Goal: Navigation & Orientation: Find specific page/section

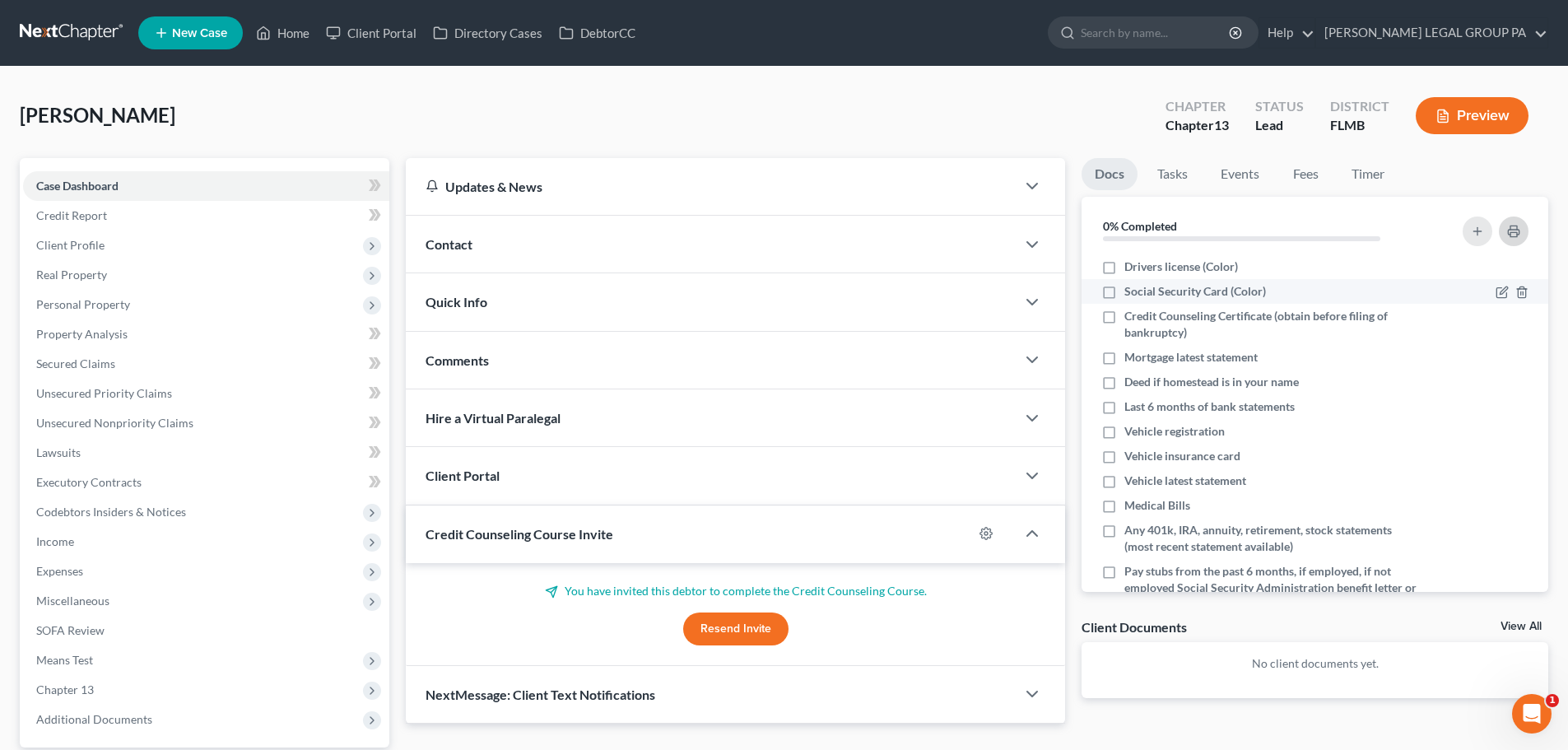
scroll to position [142, 0]
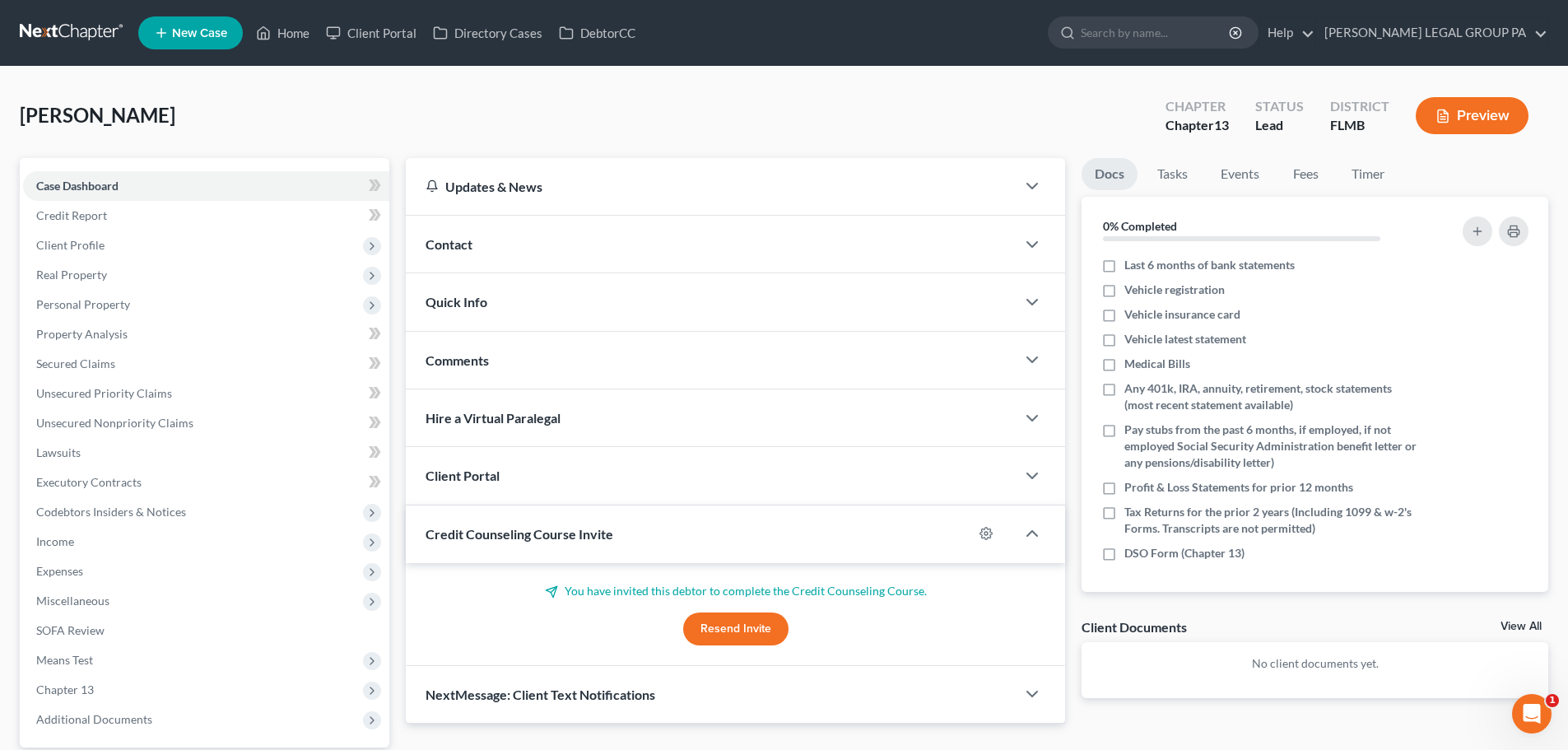
click at [78, 48] on nav "Home New Case Client Portal Directory Cases DebtorCC WELLER LEGAL GROUP PA jwel…" at bounding box center [784, 33] width 1568 height 65
click at [77, 33] on link at bounding box center [72, 33] width 105 height 30
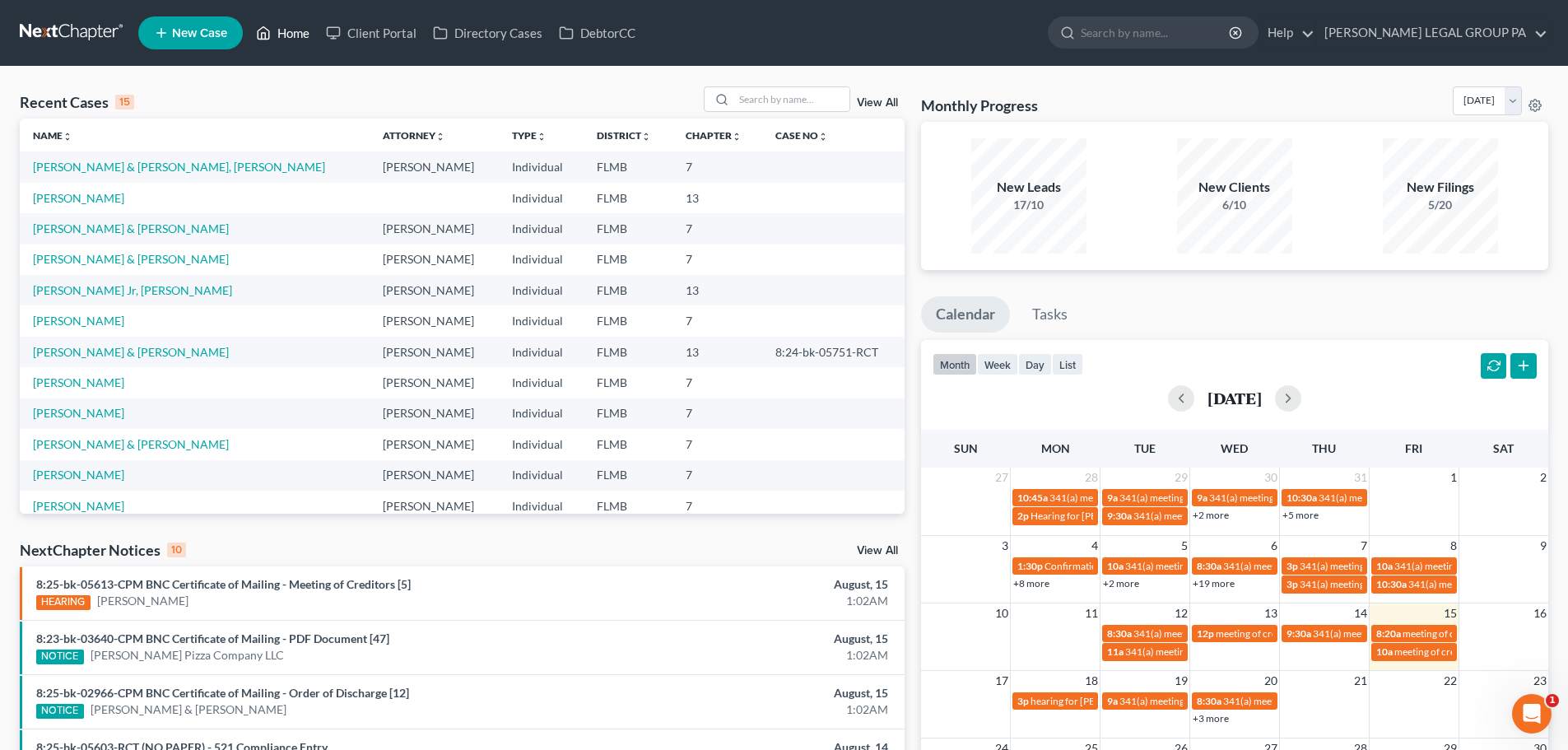
click at [315, 34] on link "Home" at bounding box center [282, 33] width 70 height 30
click at [373, 31] on link "Client Portal" at bounding box center [371, 33] width 107 height 30
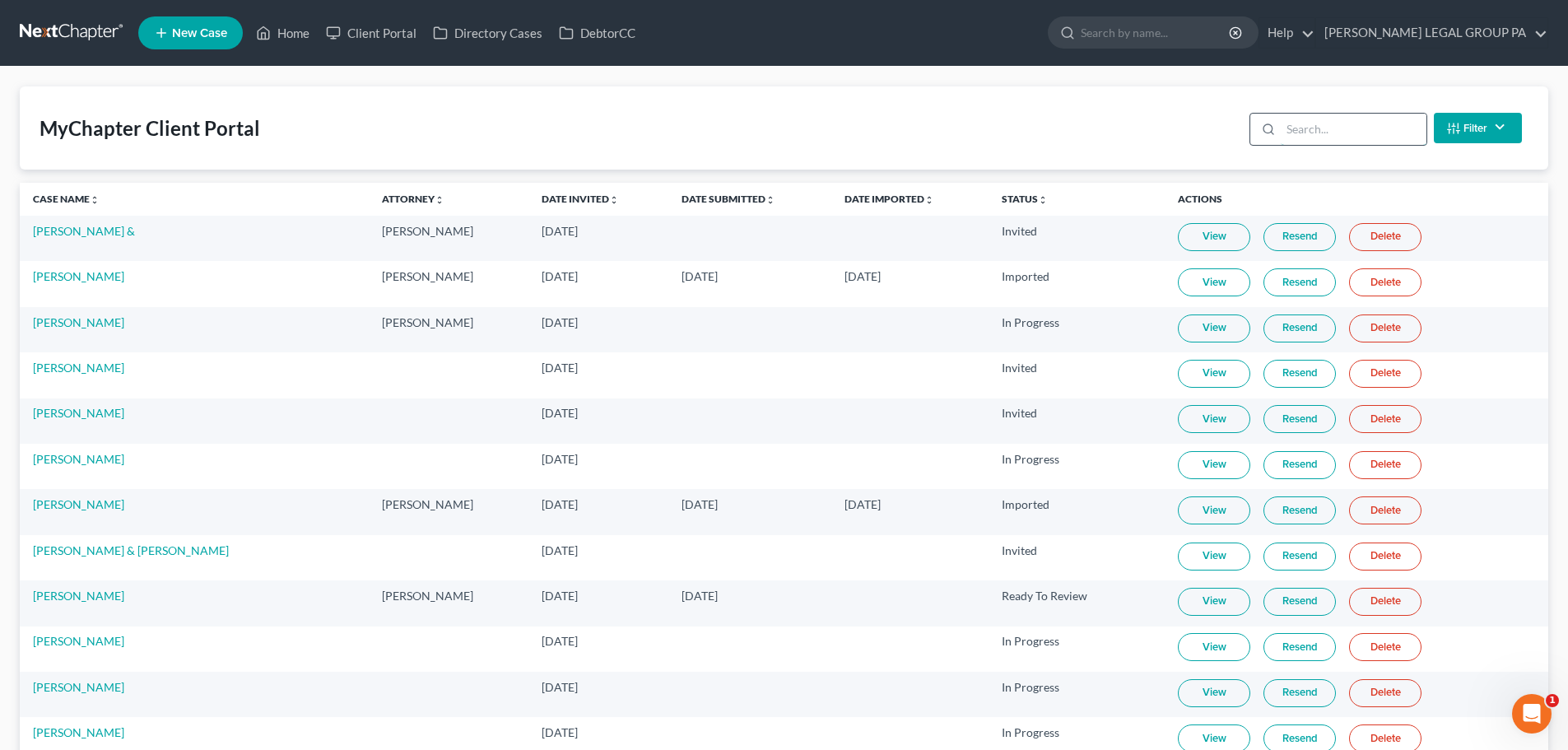
click at [1288, 122] on input "search" at bounding box center [1353, 129] width 145 height 31
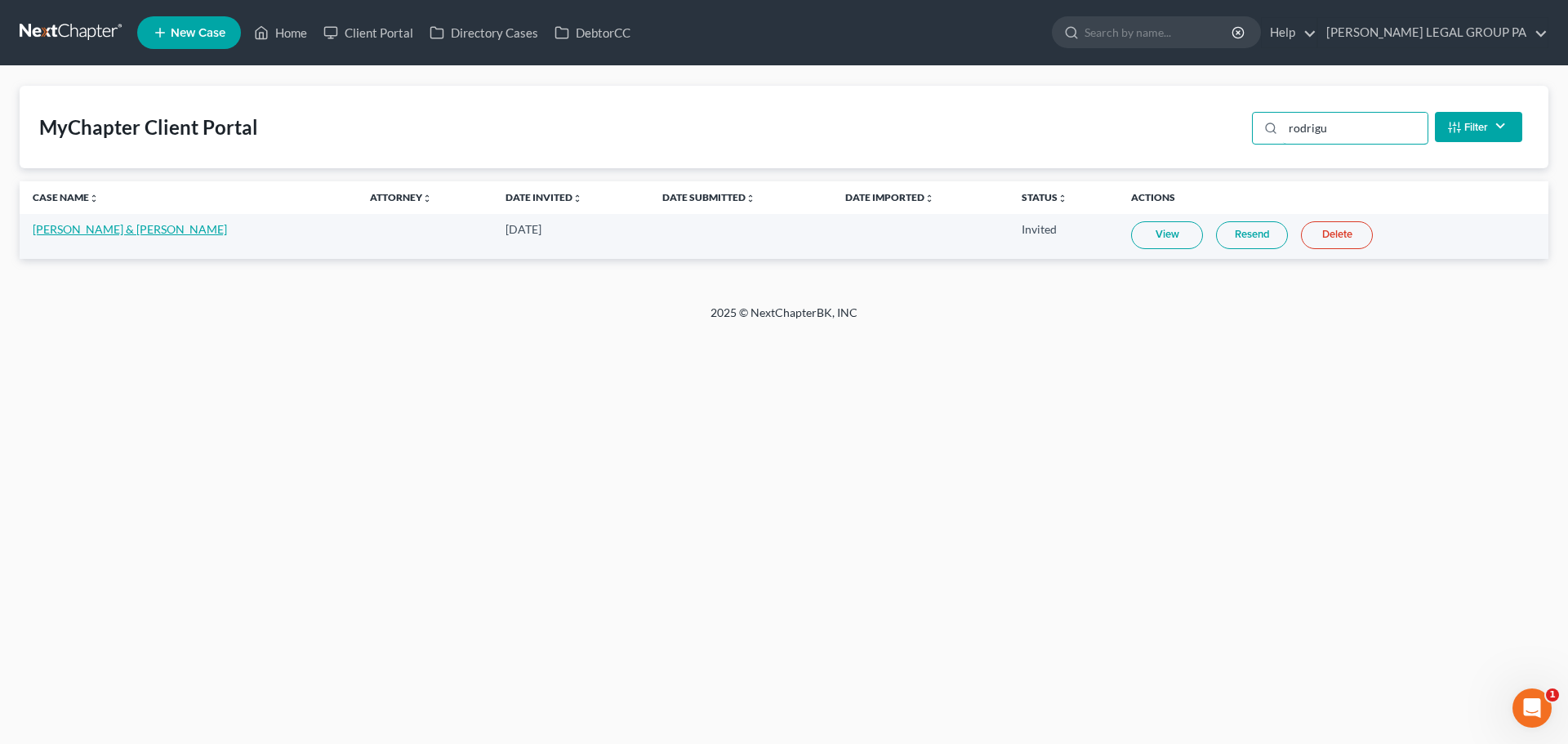
type input "rodrigu"
click at [95, 227] on link "[PERSON_NAME] & [PERSON_NAME]" at bounding box center [130, 229] width 195 height 14
